Goal: Transaction & Acquisition: Purchase product/service

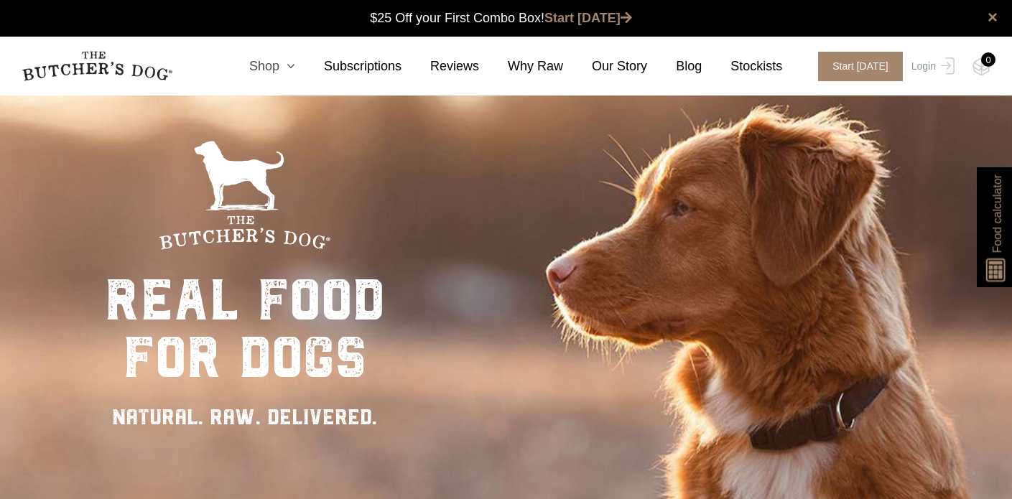
click at [272, 71] on link "Shop" at bounding box center [258, 66] width 75 height 19
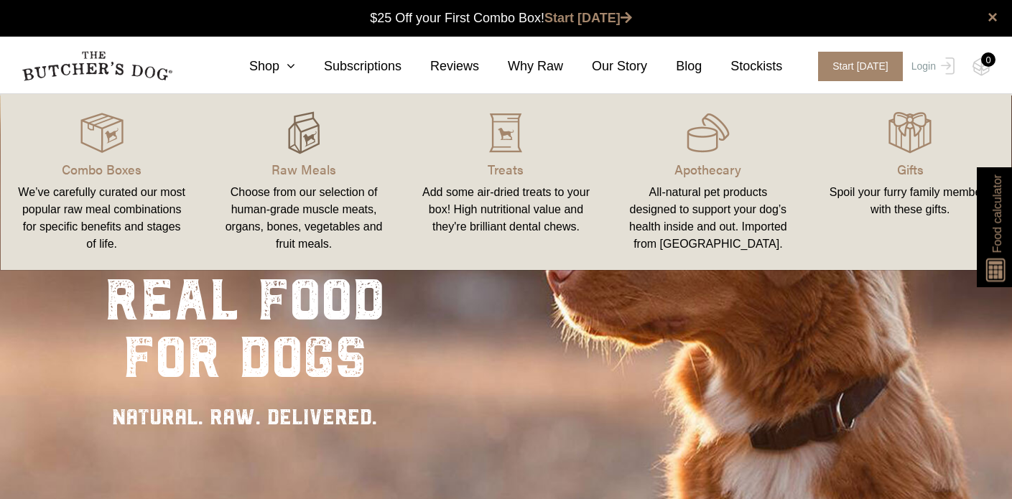
click at [280, 139] on div at bounding box center [303, 132] width 167 height 43
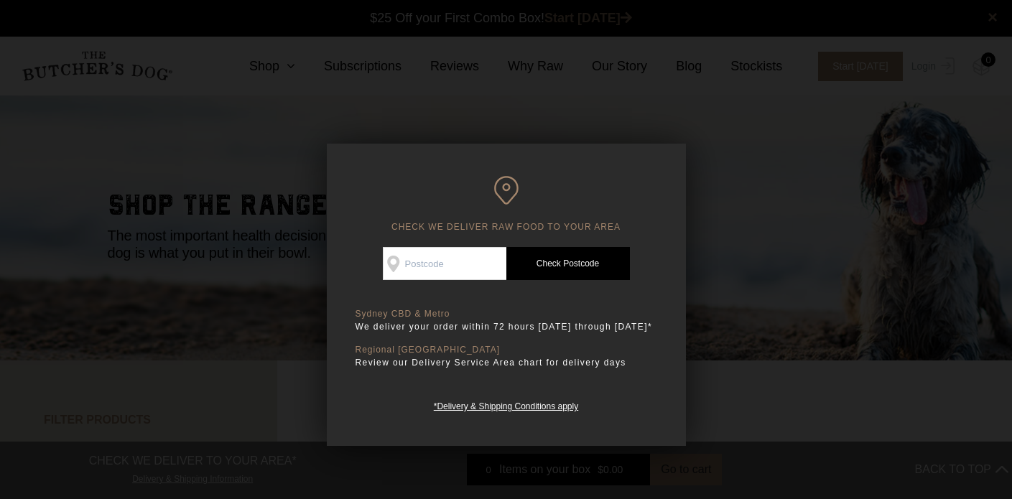
click at [461, 277] on input "Check Availability At" at bounding box center [445, 263] width 124 height 33
type input "2906"
click at [572, 256] on link "Check Postcode" at bounding box center [569, 263] width 124 height 33
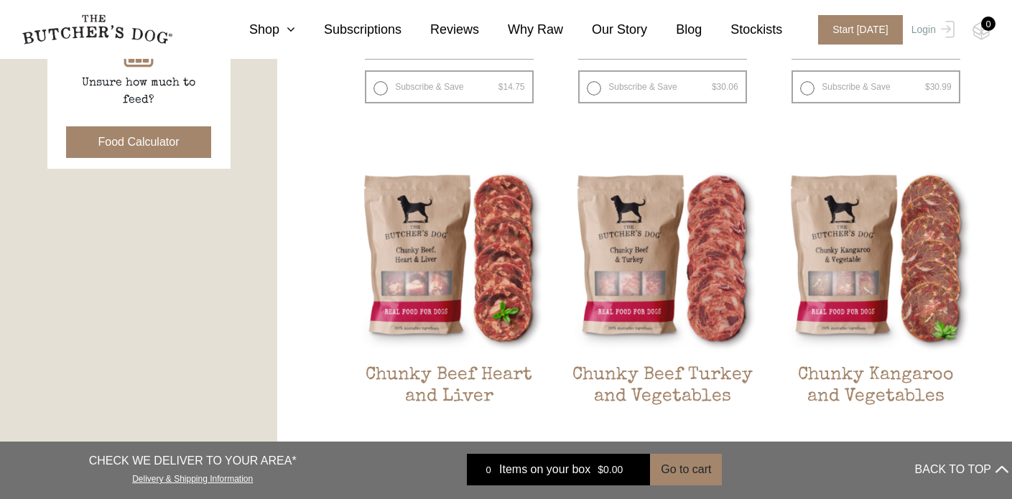
scroll to position [836, 0]
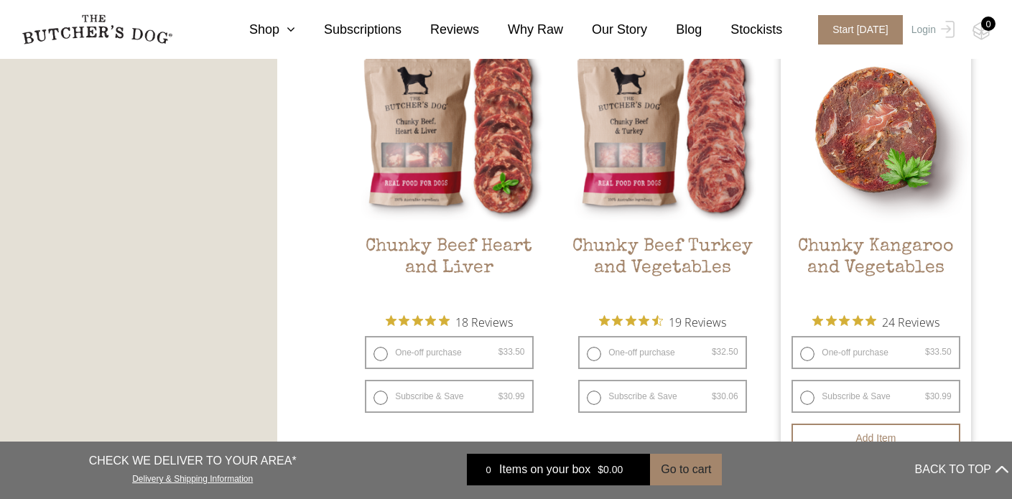
click at [905, 186] on img at bounding box center [876, 129] width 190 height 190
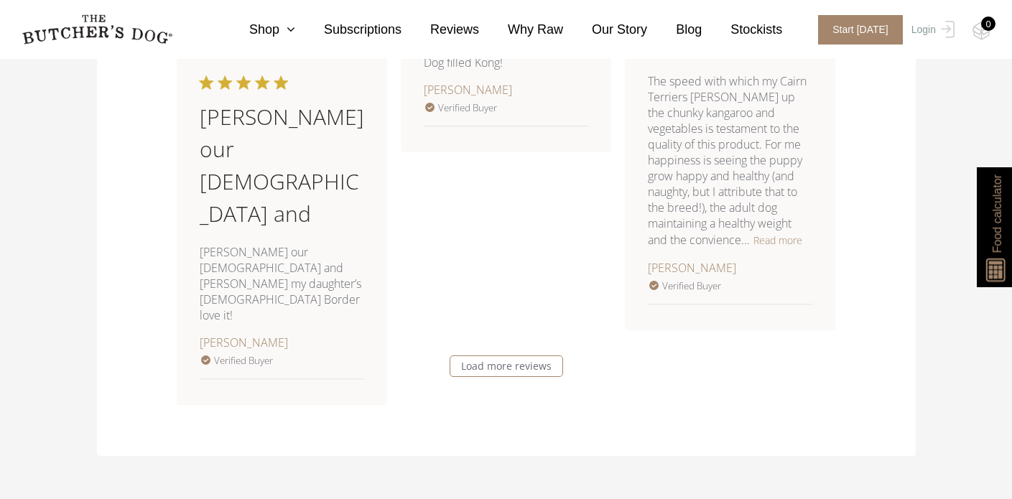
scroll to position [2539, 0]
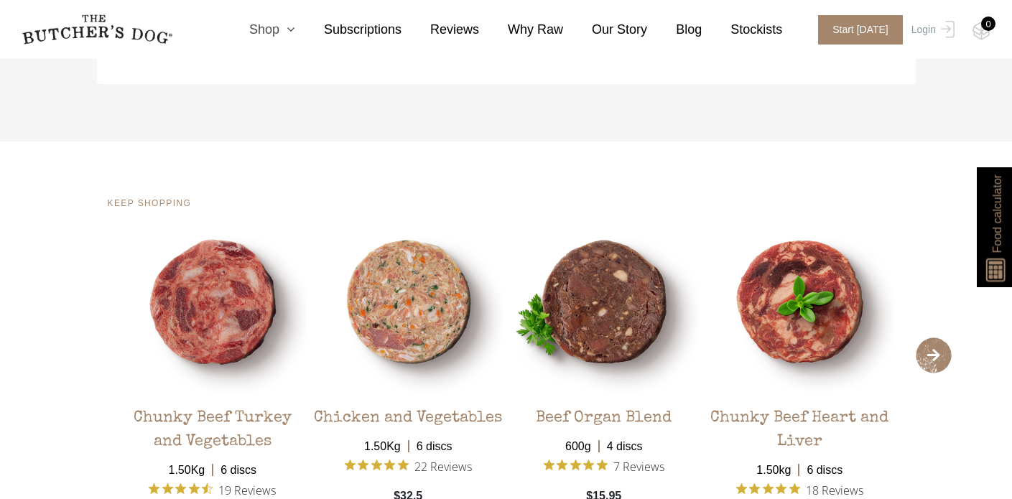
click at [294, 29] on icon at bounding box center [287, 29] width 16 height 13
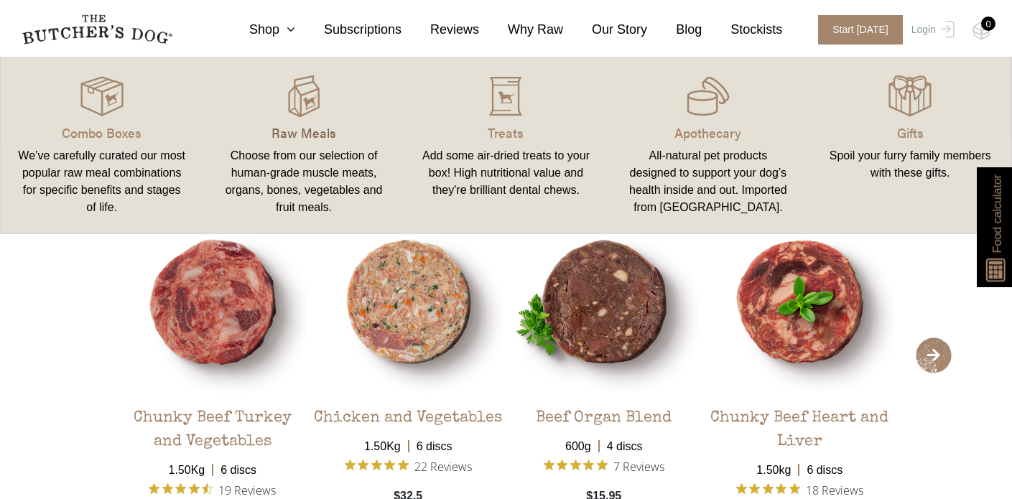
click at [298, 139] on p "Raw Meals" at bounding box center [303, 132] width 167 height 19
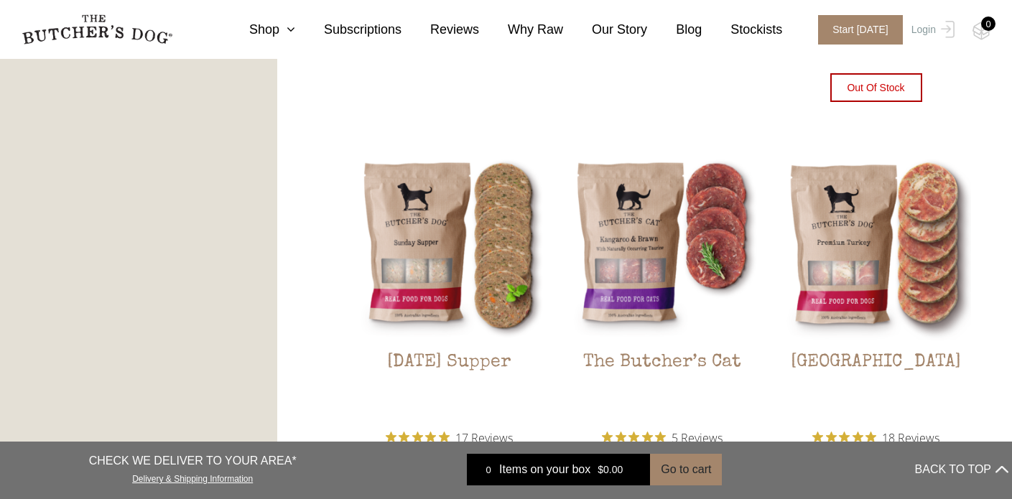
scroll to position [1785, 0]
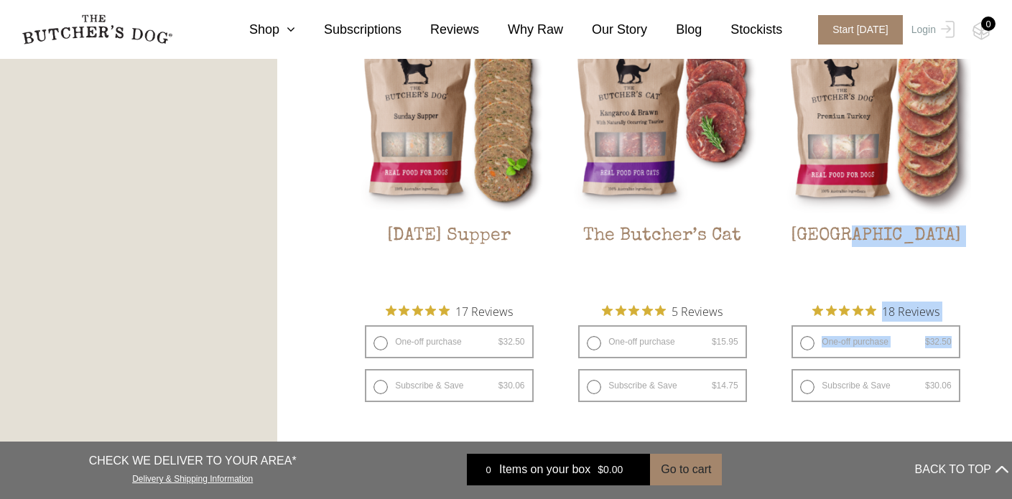
drag, startPoint x: 1002, startPoint y: 293, endPoint x: 1001, endPoint y: 338, distance: 45.3
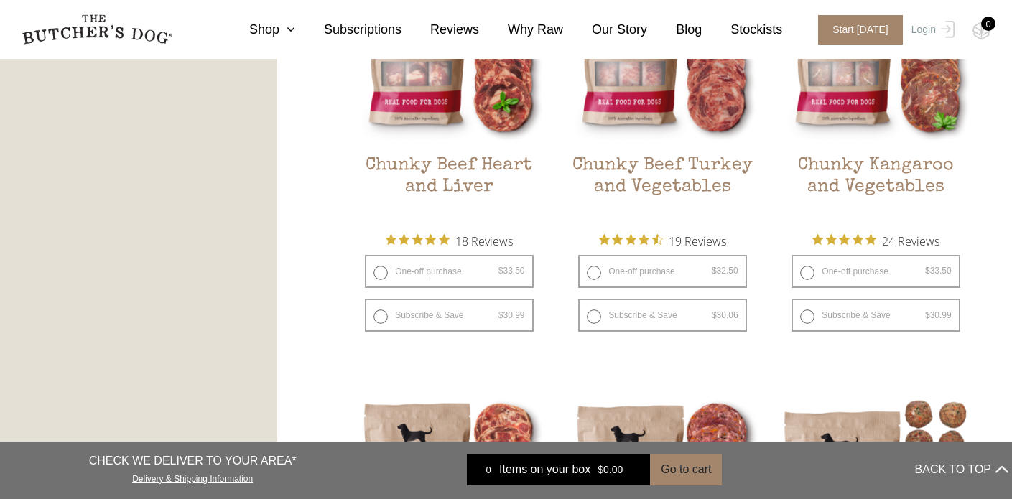
scroll to position [912, 0]
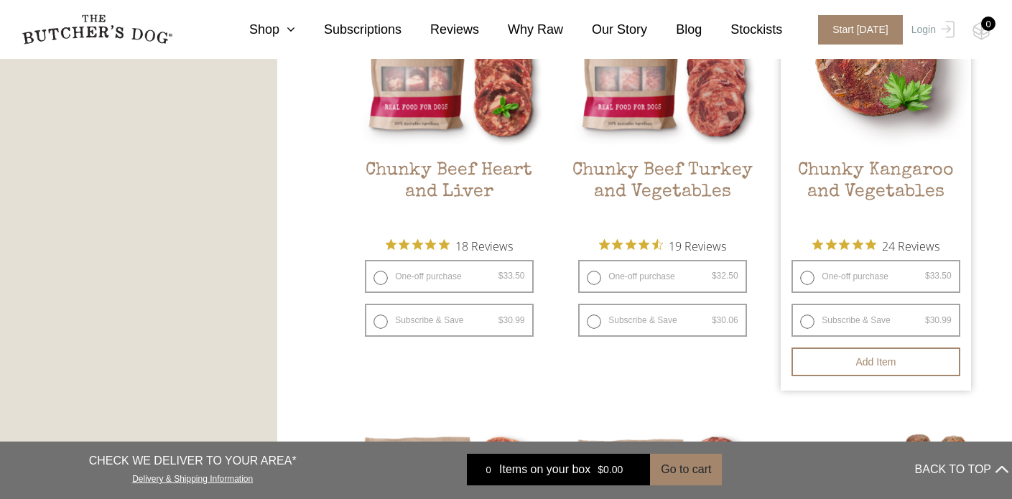
click at [825, 133] on img at bounding box center [876, 53] width 190 height 190
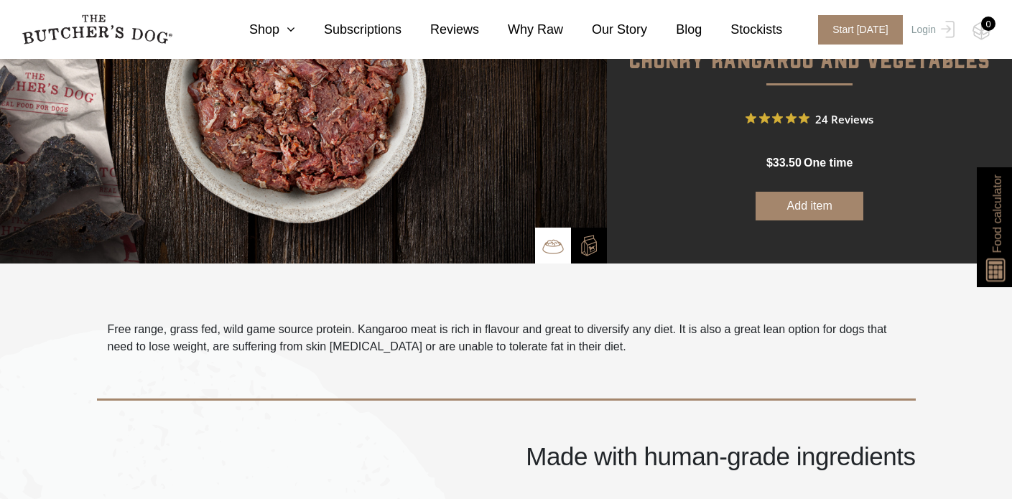
scroll to position [55, 0]
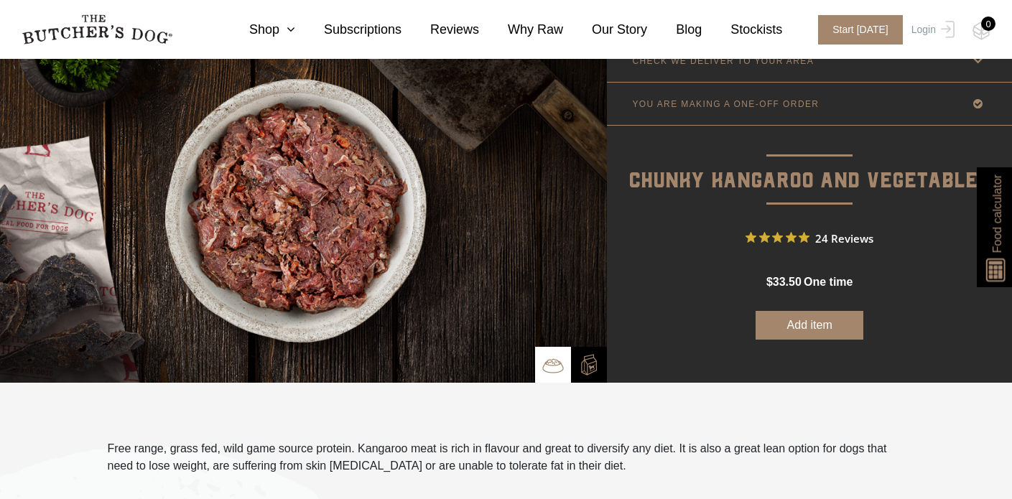
click at [838, 328] on button "Add item" at bounding box center [810, 325] width 108 height 29
